Goal: Information Seeking & Learning: Learn about a topic

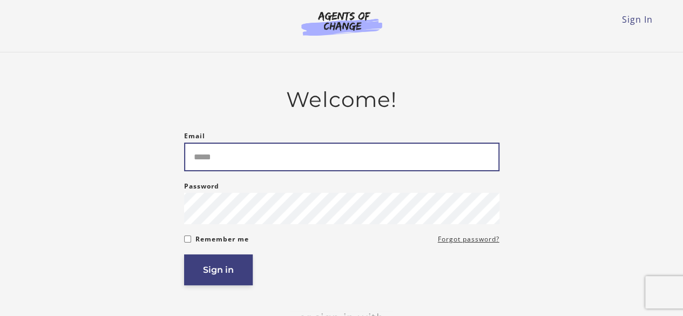
type input "**********"
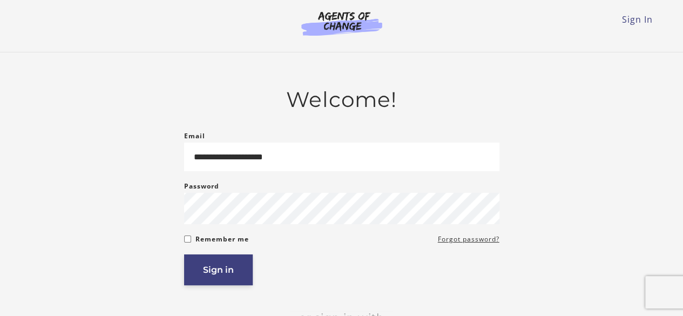
click at [227, 262] on button "Sign in" at bounding box center [218, 269] width 69 height 31
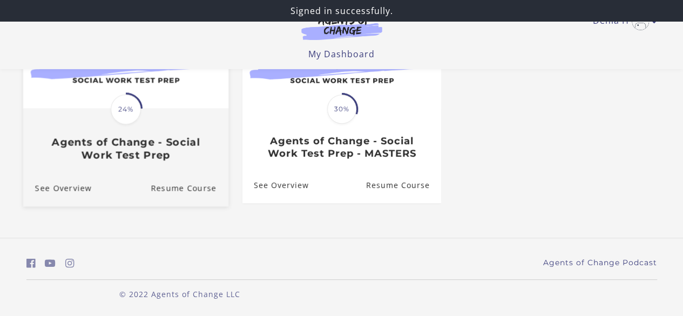
click at [157, 163] on link "Translation missing: en.liquid.partials.dashboard_course_card.progress_descript…" at bounding box center [125, 83] width 205 height 172
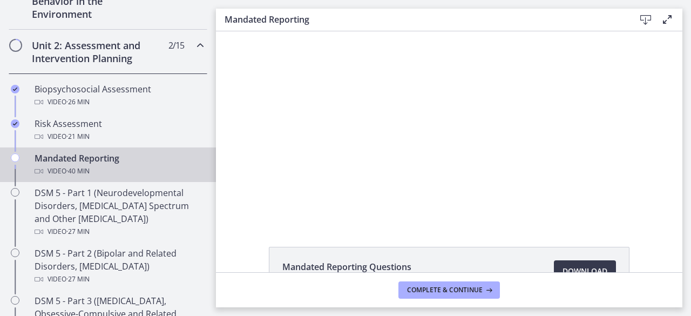
scroll to position [325, 0]
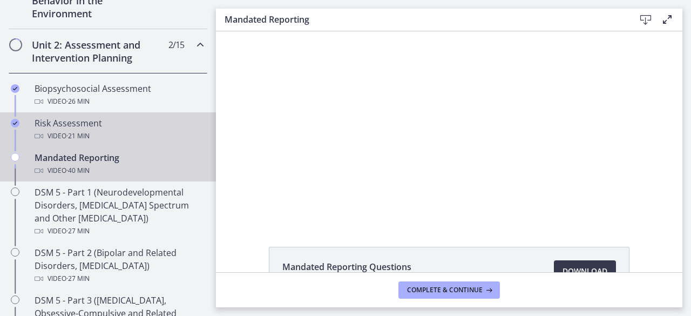
click at [88, 126] on div "Risk Assessment Video · 21 min" at bounding box center [119, 130] width 168 height 26
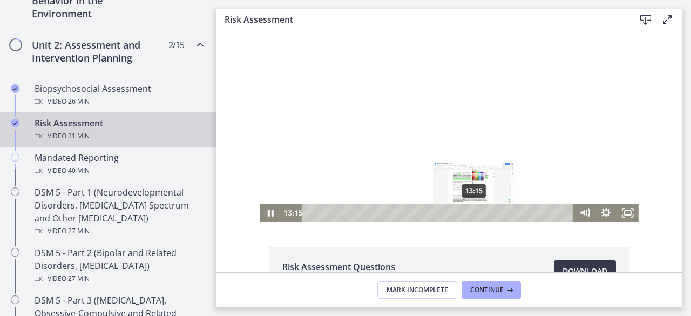
click at [471, 214] on div "13:15" at bounding box center [439, 212] width 259 height 18
click at [477, 215] on div "13:46" at bounding box center [439, 212] width 259 height 18
click at [483, 215] on div "14:15" at bounding box center [439, 212] width 259 height 18
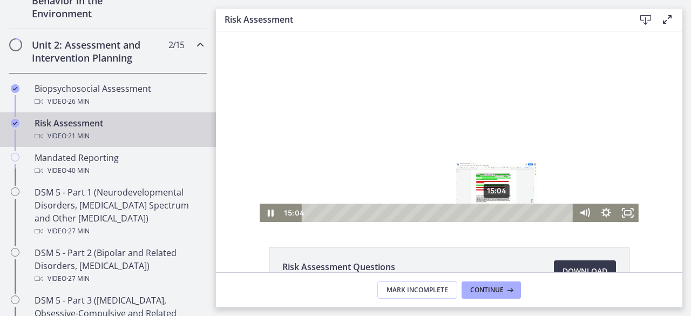
click at [493, 215] on div "15:04" at bounding box center [439, 212] width 259 height 18
click at [553, 160] on div at bounding box center [449, 126] width 379 height 191
click at [512, 211] on div "16:32" at bounding box center [439, 212] width 259 height 18
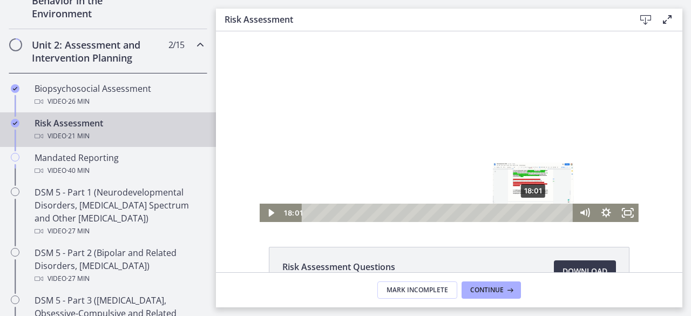
click at [530, 214] on div "18:01" at bounding box center [439, 212] width 259 height 18
click at [545, 215] on div "19:11" at bounding box center [439, 212] width 259 height 18
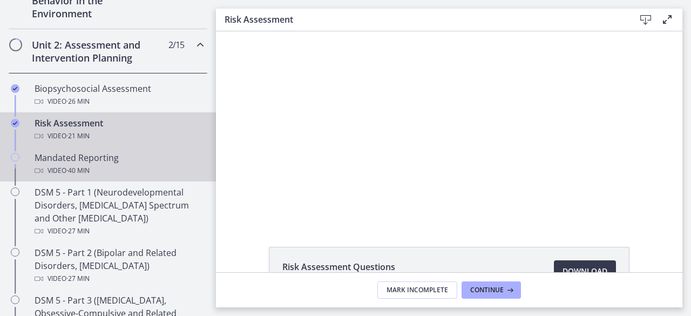
click at [74, 152] on div "Mandated Reporting Video · 40 min" at bounding box center [119, 164] width 168 height 26
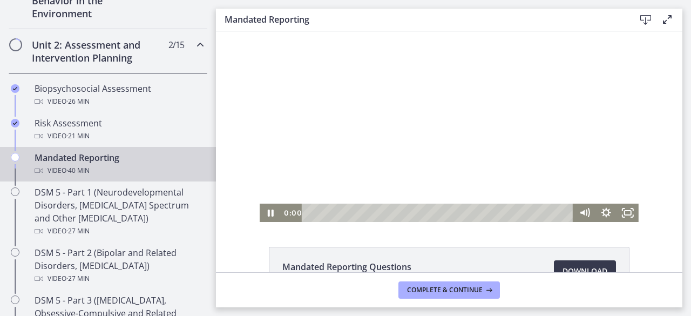
drag, startPoint x: 306, startPoint y: 215, endPoint x: 295, endPoint y: 225, distance: 15.3
click at [295, 222] on html "Click for sound @keyframes VOLUME_SMALL_WAVE_FLASH { 0% { opacity: 0; } 33% { o…" at bounding box center [449, 126] width 466 height 191
click at [368, 123] on div at bounding box center [449, 126] width 379 height 191
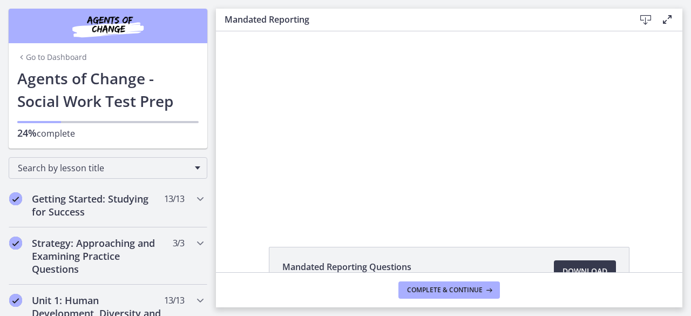
click at [64, 56] on link "Go to Dashboard" at bounding box center [52, 57] width 70 height 11
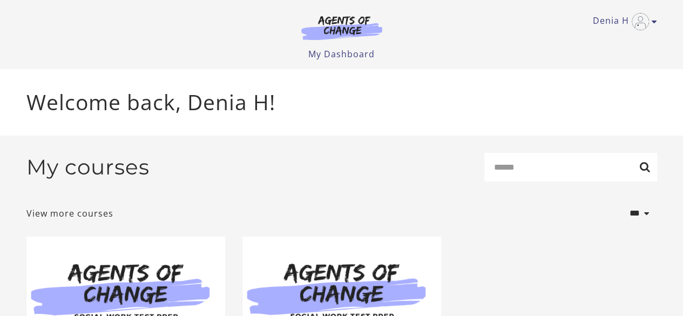
click at [622, 29] on link "Denia H" at bounding box center [622, 21] width 59 height 17
click at [604, 78] on link "Sign Out" at bounding box center [612, 76] width 95 height 18
